Goal: Navigation & Orientation: Understand site structure

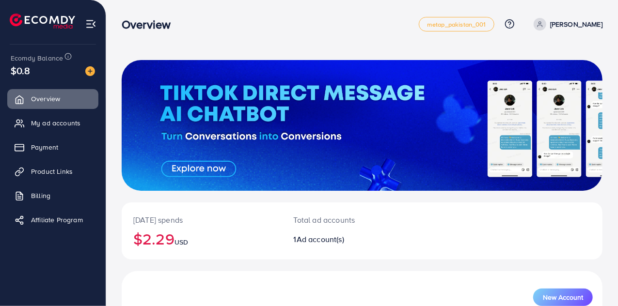
scroll to position [114, 0]
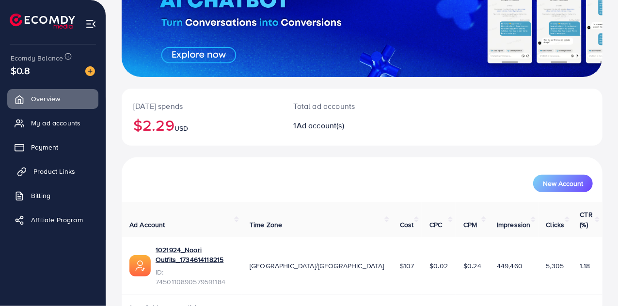
click at [72, 170] on span "Product Links" at bounding box center [54, 172] width 42 height 10
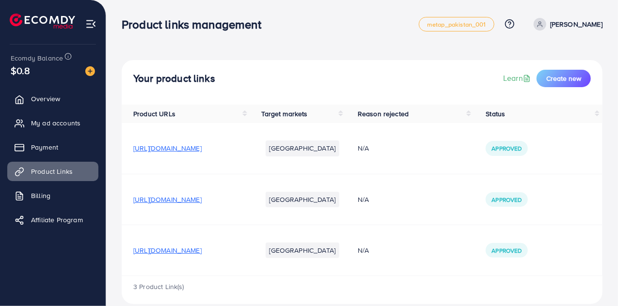
click at [202, 146] on span "[URL][DOMAIN_NAME]" at bounding box center [167, 148] width 68 height 10
click at [202, 199] on span "[URL][DOMAIN_NAME]" at bounding box center [167, 200] width 68 height 10
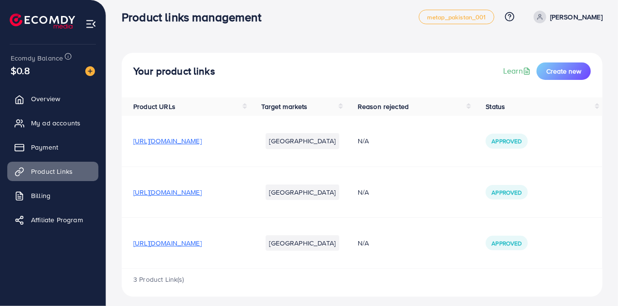
scroll to position [13, 0]
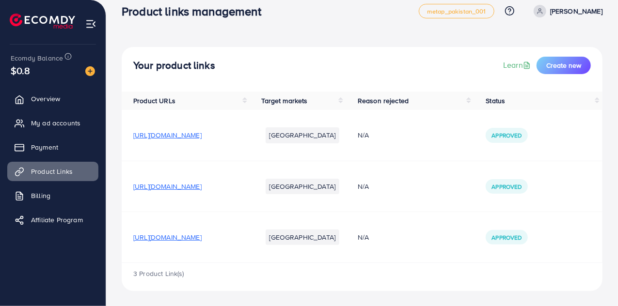
click at [202, 237] on span "[URL][DOMAIN_NAME]" at bounding box center [167, 238] width 68 height 10
click at [58, 189] on link "Billing" at bounding box center [52, 195] width 91 height 19
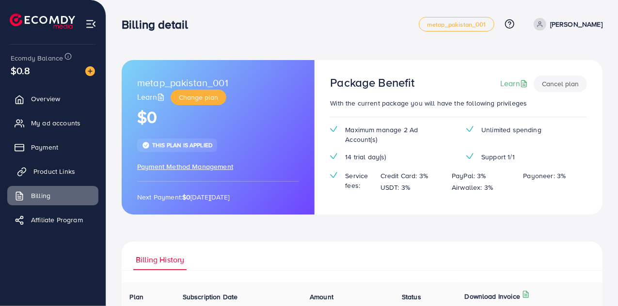
click at [57, 177] on link "Product Links" at bounding box center [52, 171] width 91 height 19
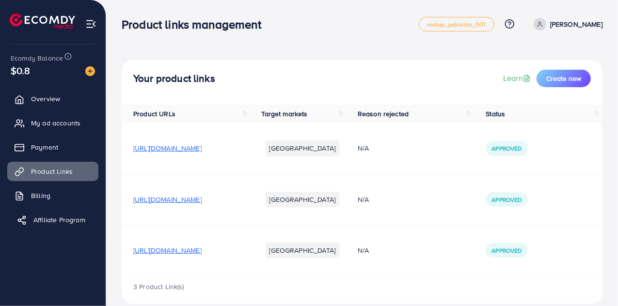
click at [44, 213] on link "Affiliate Program" at bounding box center [52, 219] width 91 height 19
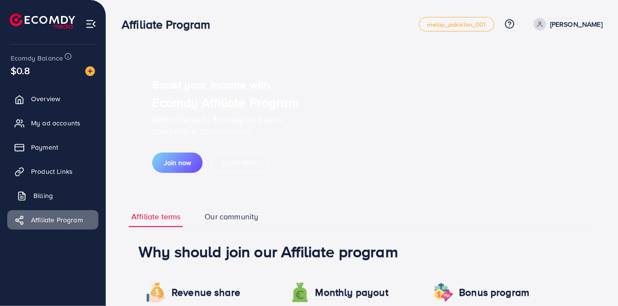
click at [57, 200] on link "Billing" at bounding box center [52, 195] width 91 height 19
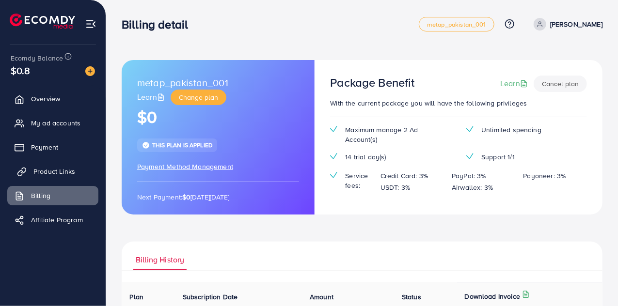
click at [53, 172] on span "Product Links" at bounding box center [54, 172] width 42 height 10
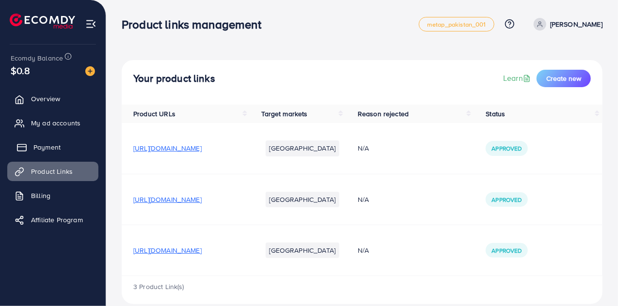
click at [52, 148] on span "Payment" at bounding box center [46, 147] width 27 height 10
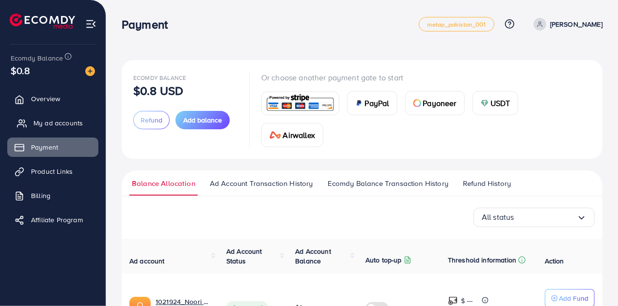
click at [59, 121] on span "My ad accounts" at bounding box center [57, 123] width 49 height 10
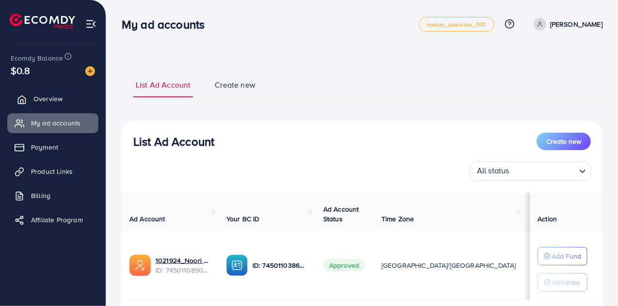
click at [55, 98] on span "Overview" at bounding box center [47, 99] width 29 height 10
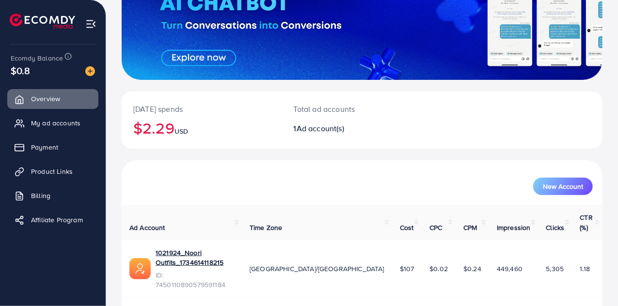
scroll to position [114, 0]
